Goal: Task Accomplishment & Management: Manage account settings

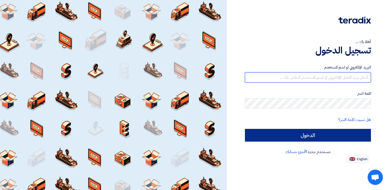
type input "[PERSON_NAME][EMAIL_ADDRESS][PERSON_NAME][DOMAIN_NAME]"
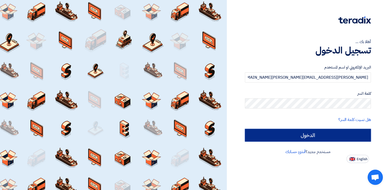
click at [290, 134] on input "الدخول" at bounding box center [308, 135] width 126 height 13
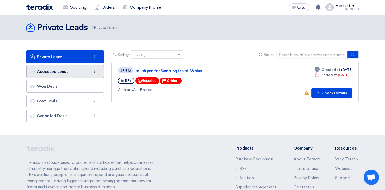
click at [65, 73] on link "Accessed Leads Accessed Leads 2" at bounding box center [64, 71] width 77 height 13
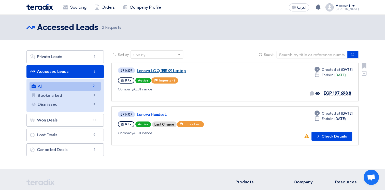
click at [172, 70] on link "Lenovo LOQ 15IRX9 Laptop." at bounding box center [200, 70] width 127 height 5
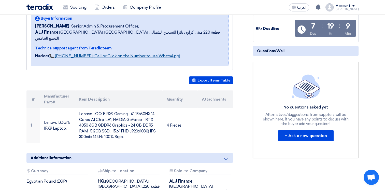
scroll to position [25, 0]
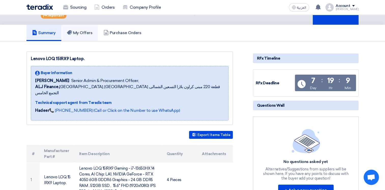
click at [81, 34] on h5 "My Offers" at bounding box center [80, 32] width 26 height 5
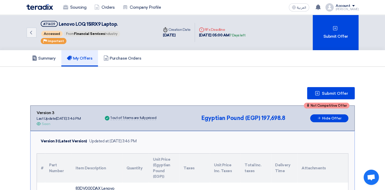
click at [46, 9] on img at bounding box center [39, 7] width 26 height 6
